Goal: Task Accomplishment & Management: Manage account settings

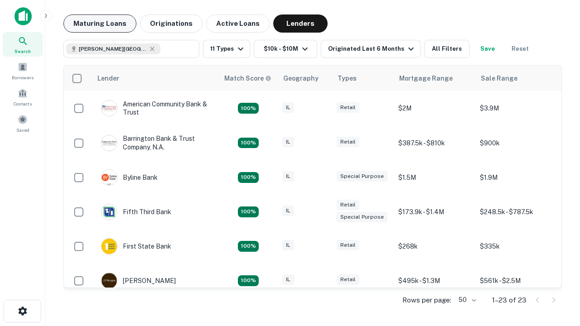
click at [100, 24] on button "Maturing Loans" at bounding box center [99, 24] width 73 height 18
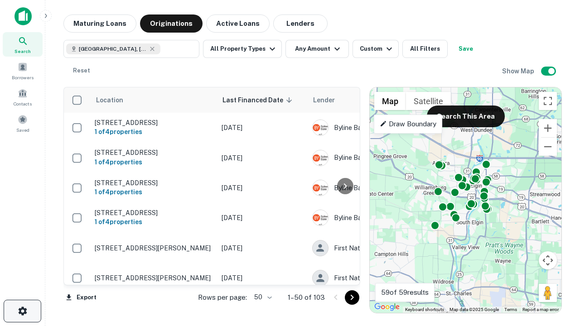
click at [22, 311] on icon "button" at bounding box center [22, 311] width 11 height 11
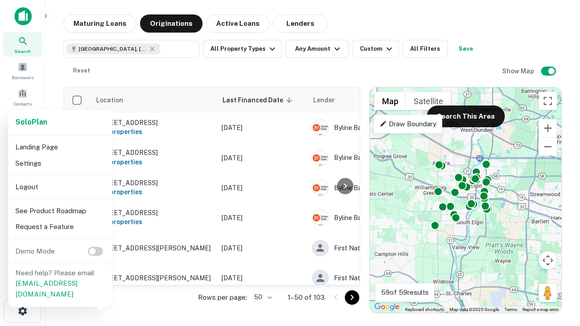
click at [60, 187] on li "Logout" at bounding box center [60, 187] width 97 height 16
